Goal: Information Seeking & Learning: Learn about a topic

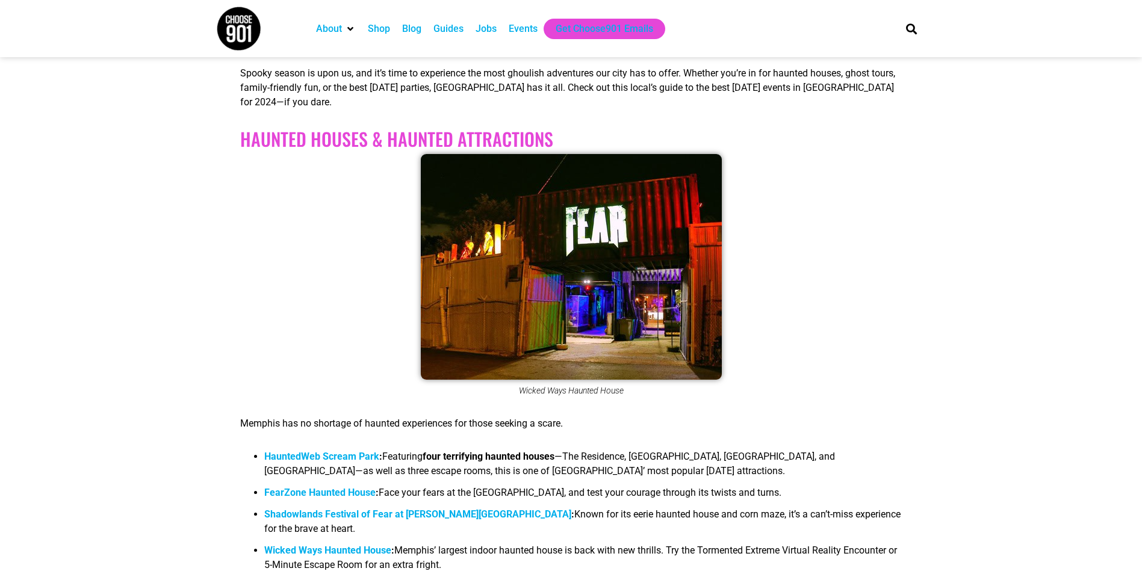
scroll to position [301, 0]
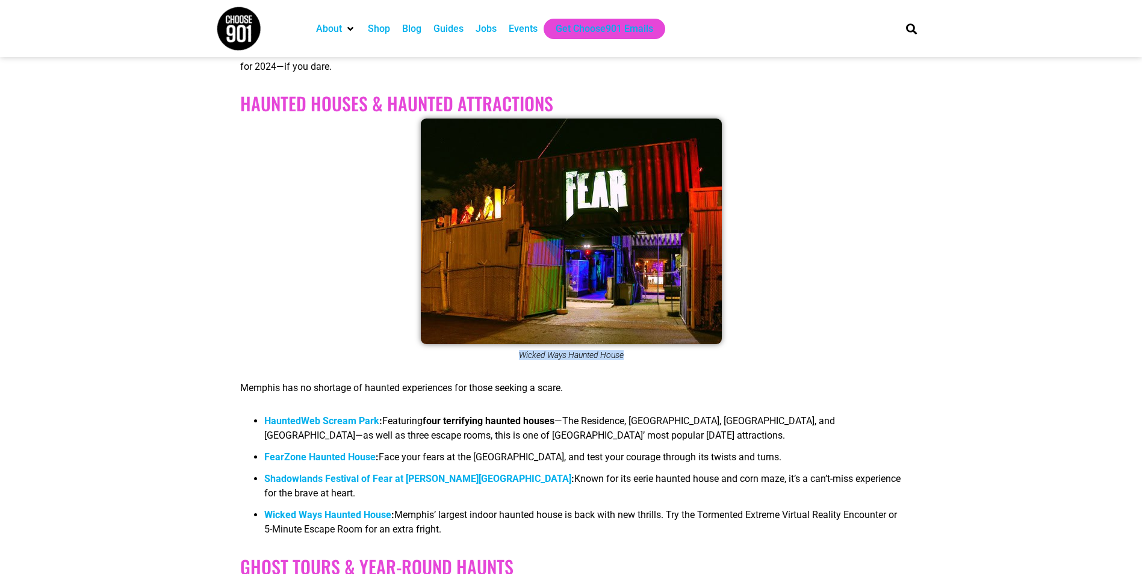
drag, startPoint x: 515, startPoint y: 351, endPoint x: 626, endPoint y: 358, distance: 111.5
click at [626, 358] on figcaption "Wicked Ways Haunted House" at bounding box center [570, 355] width 661 height 10
drag, startPoint x: 626, startPoint y: 358, endPoint x: 560, endPoint y: 354, distance: 66.3
copy figcaption "Wicked Ways Haunted House"
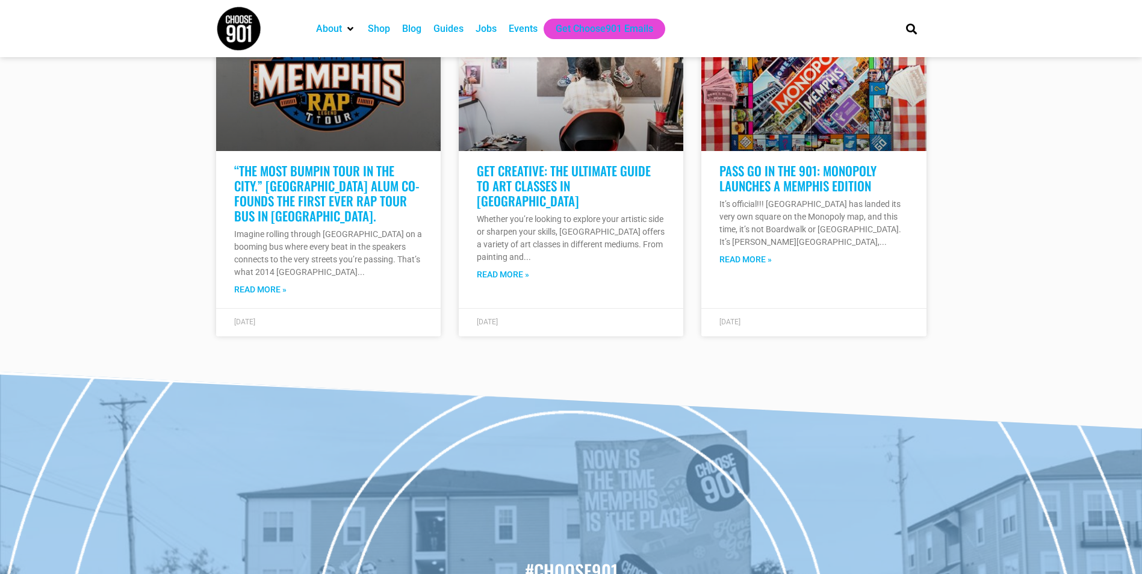
scroll to position [4574, 0]
